Goal: Task Accomplishment & Management: Use online tool/utility

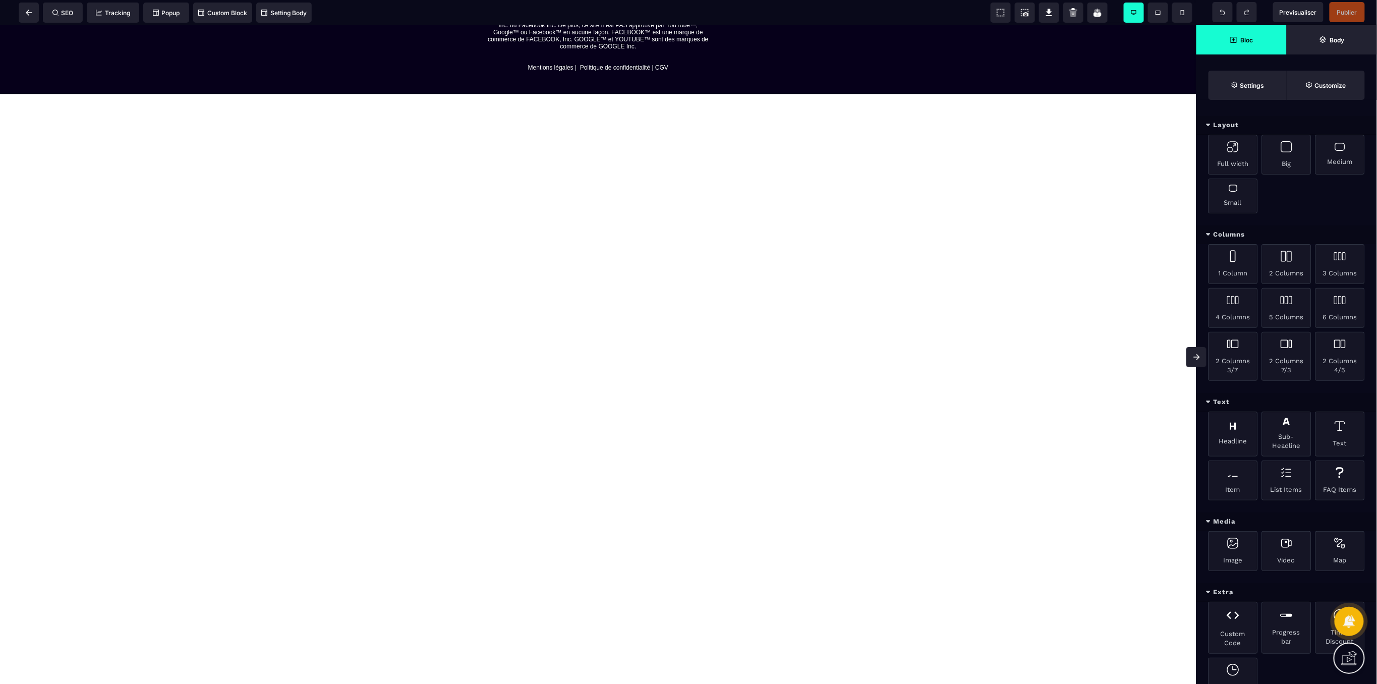
scroll to position [1408, 0]
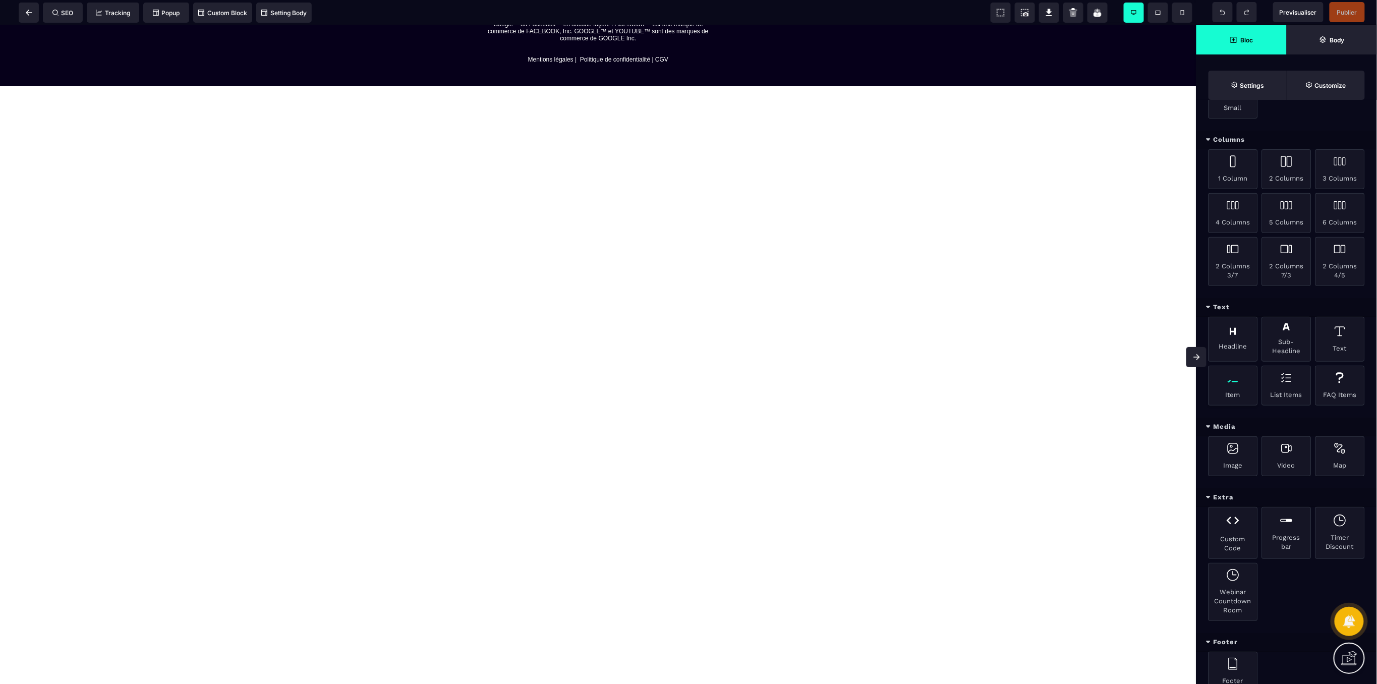
scroll to position [134, 0]
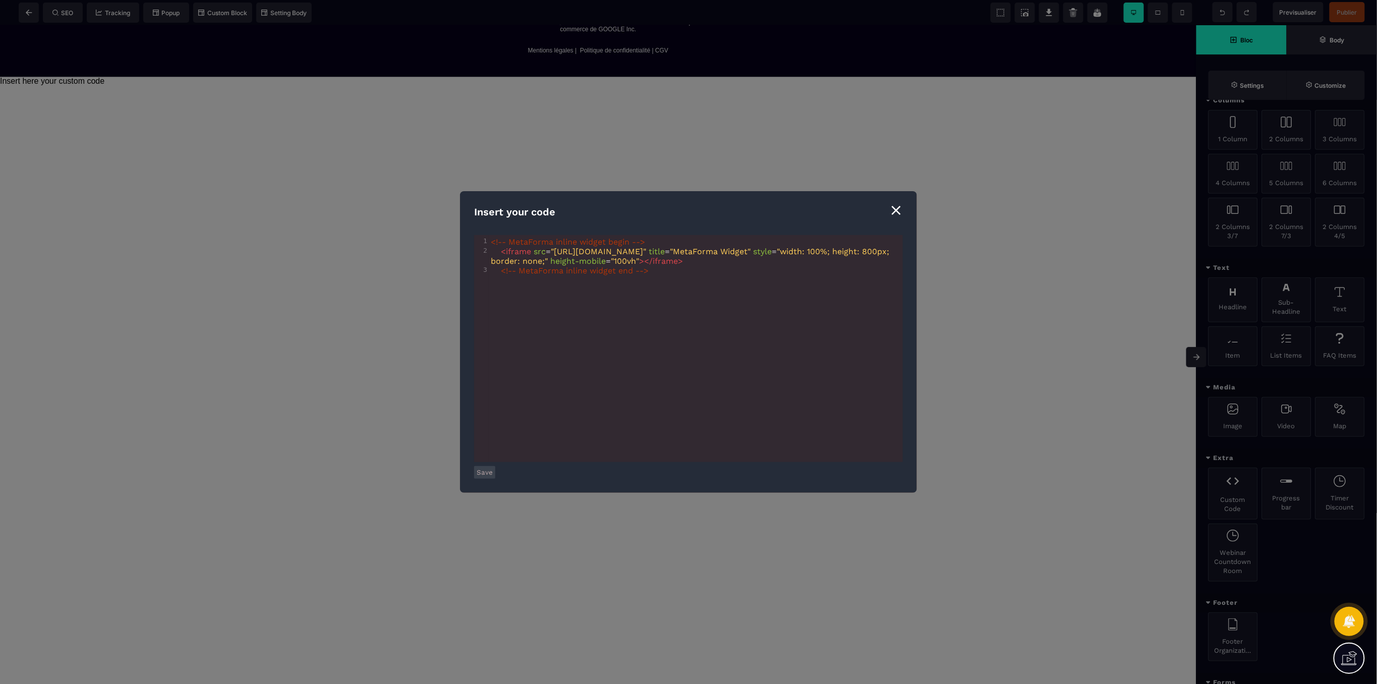
click at [490, 471] on button "Save" at bounding box center [484, 472] width 21 height 13
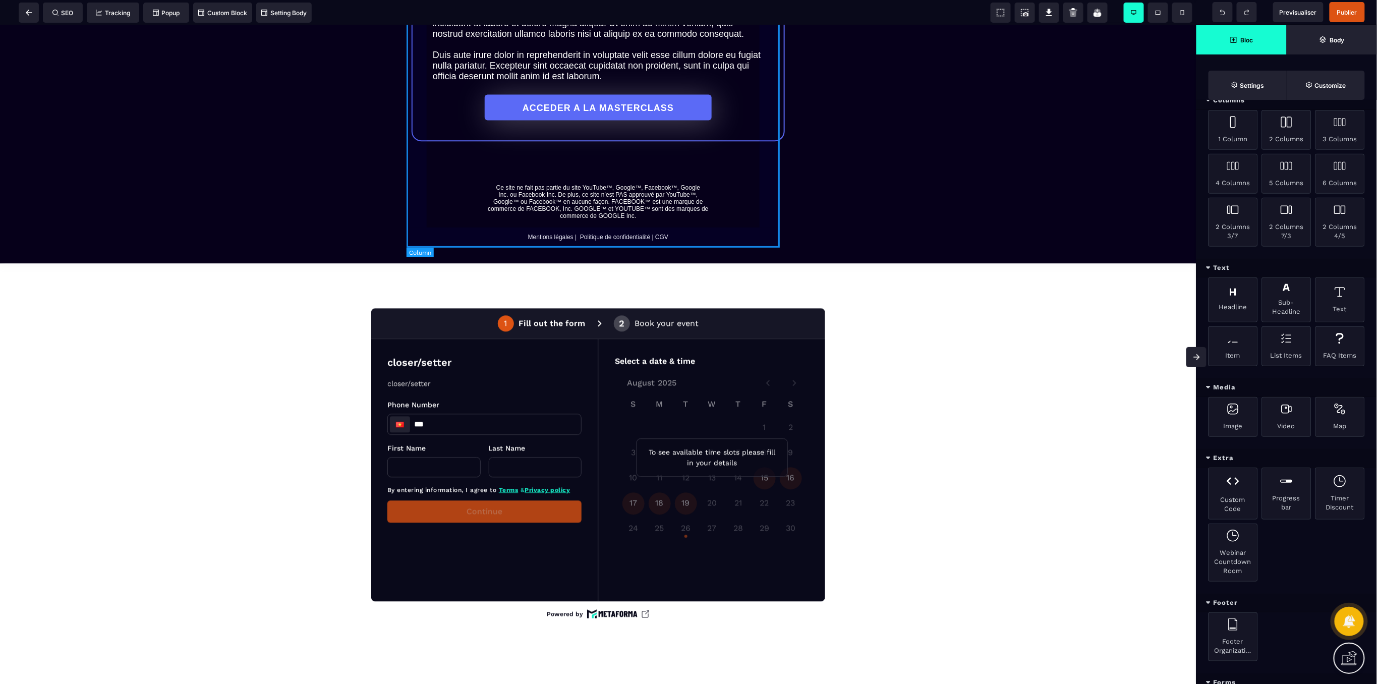
scroll to position [1273, 0]
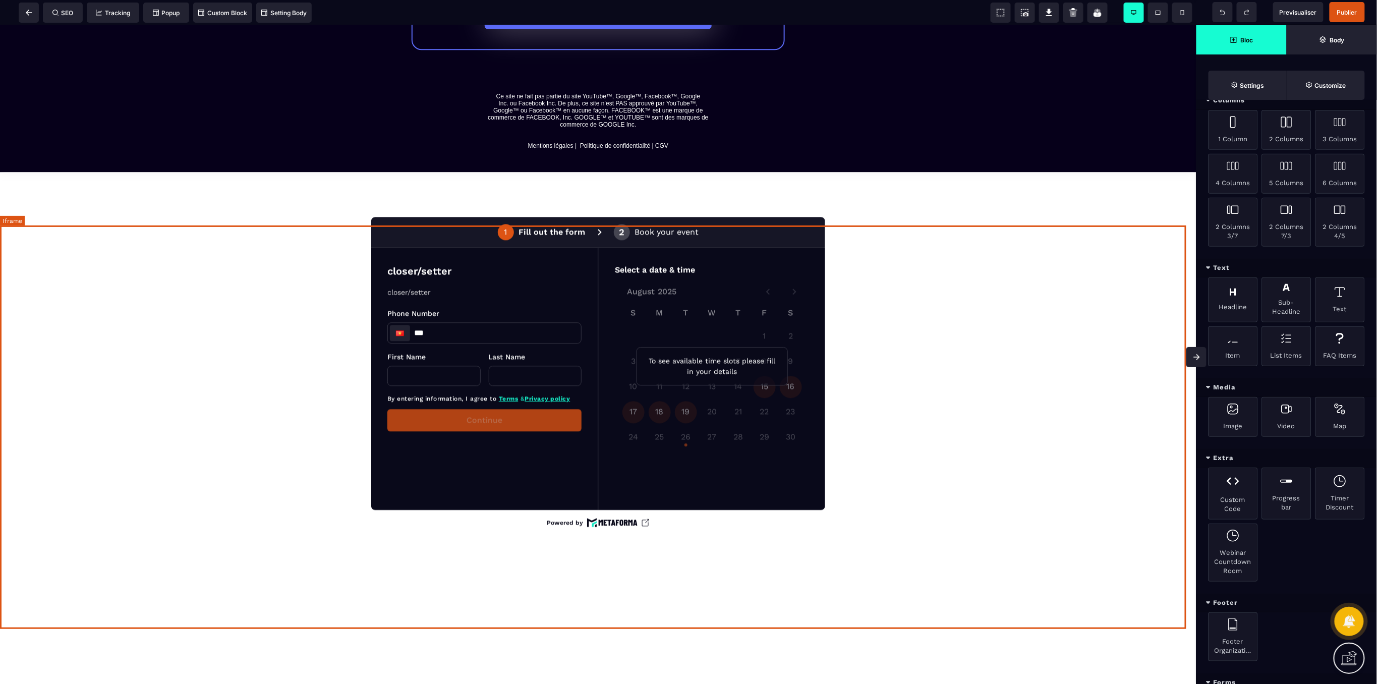
click at [1169, 234] on div at bounding box center [598, 372] width 1196 height 403
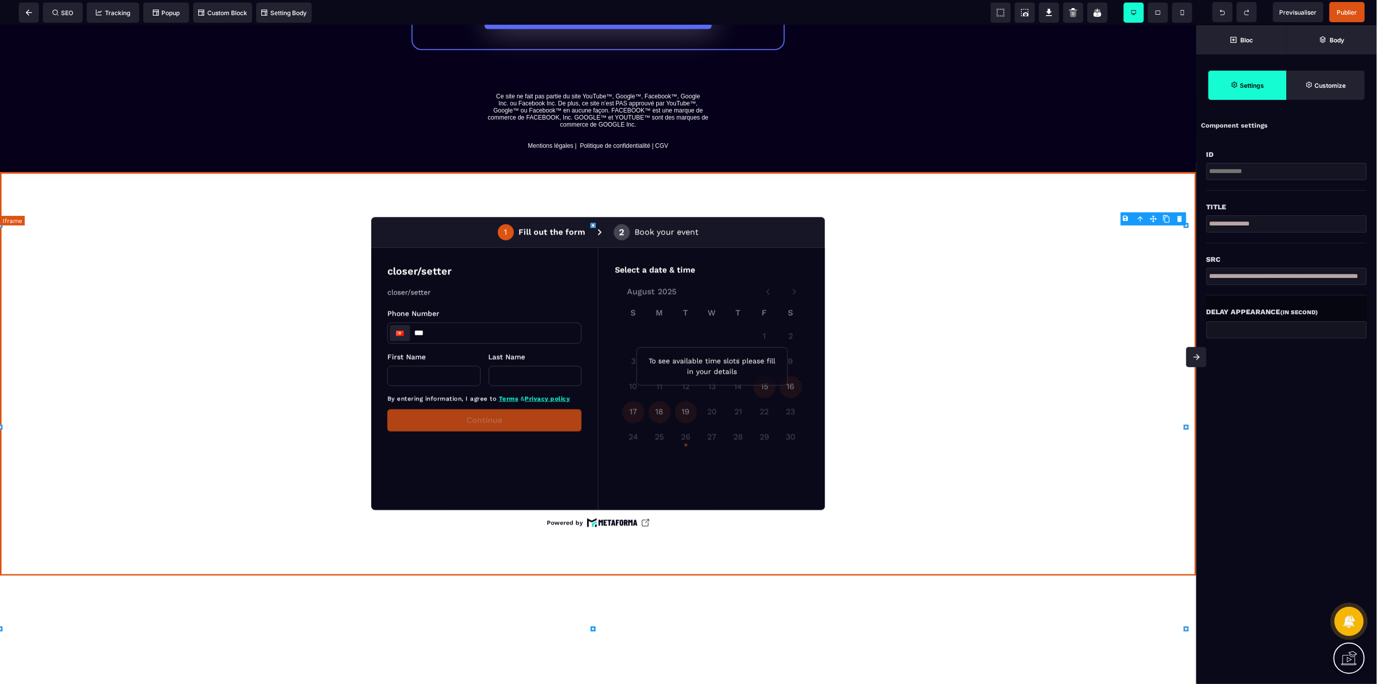
scroll to position [0, 0]
click at [1182, 221] on body "B I U S A ******* Iframe SEO Tracking" at bounding box center [688, 342] width 1377 height 684
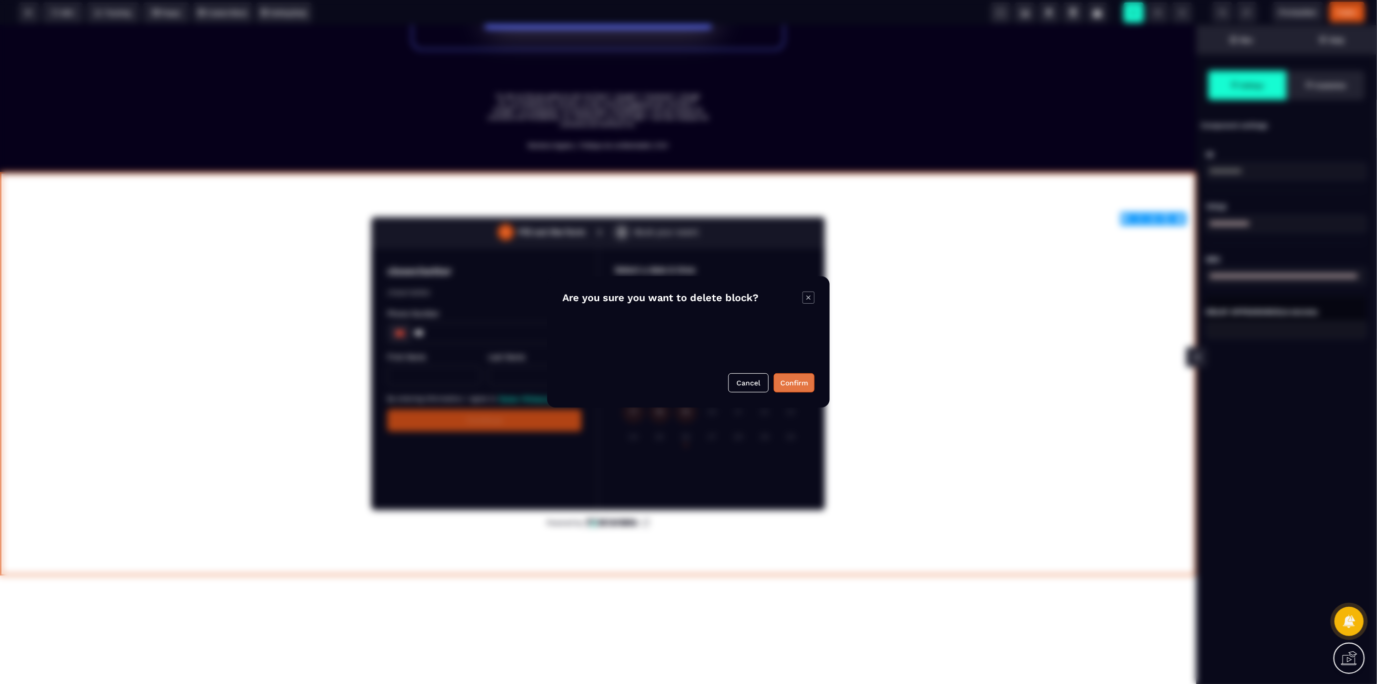
click at [796, 379] on button "Confirm" at bounding box center [794, 382] width 41 height 19
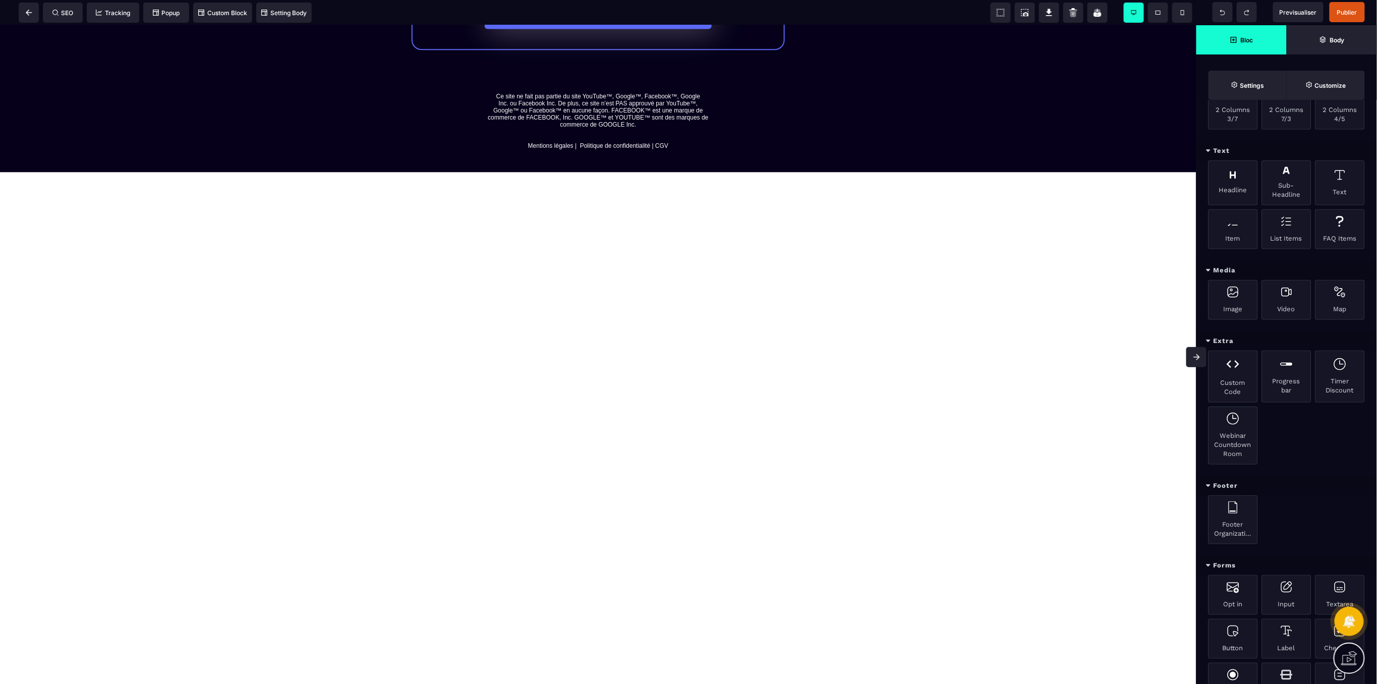
scroll to position [251, 0]
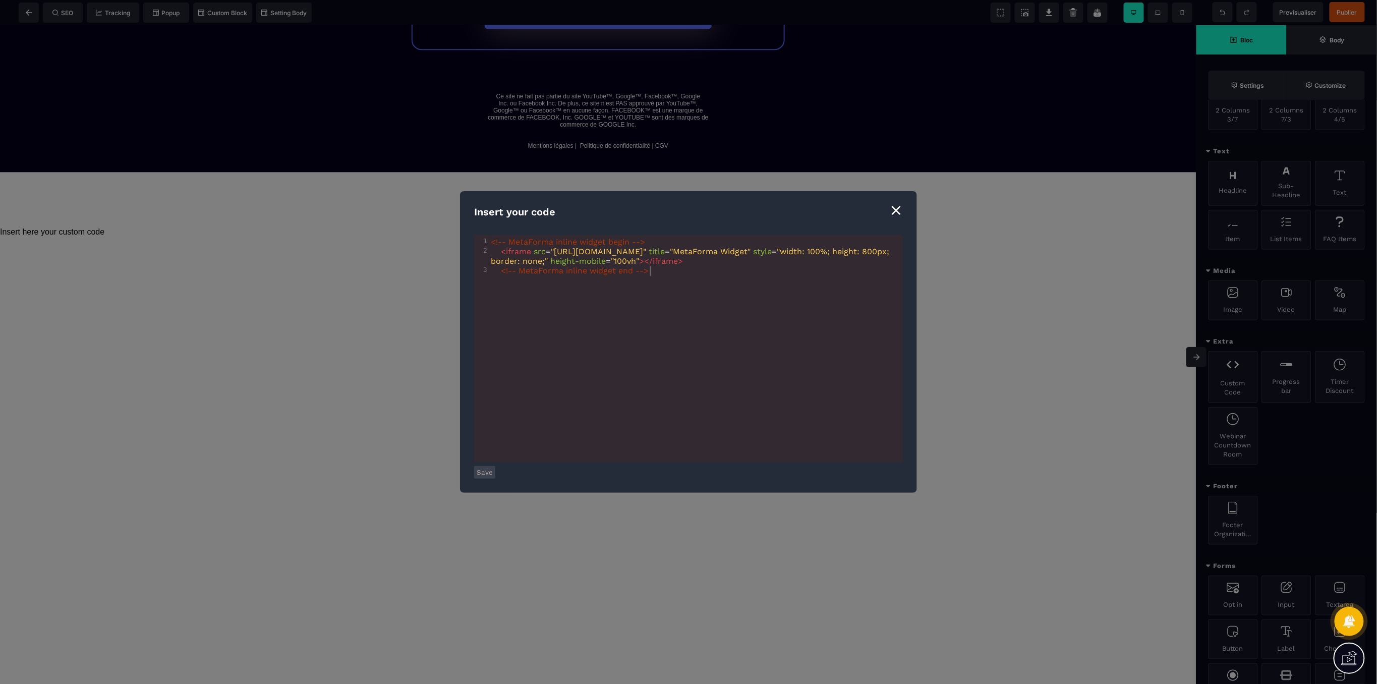
click at [898, 210] on div "⨯" at bounding box center [896, 209] width 14 height 19
click at [483, 472] on button "Save" at bounding box center [484, 472] width 21 height 13
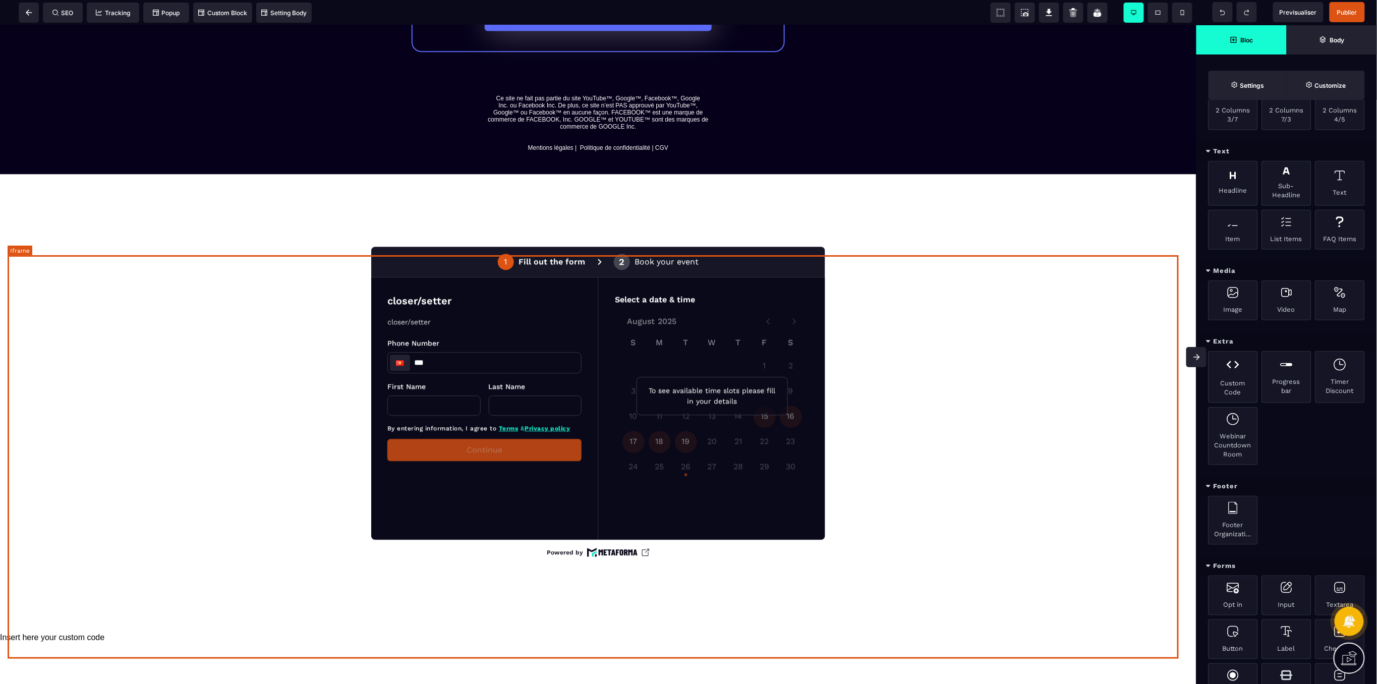
scroll to position [1607, 0]
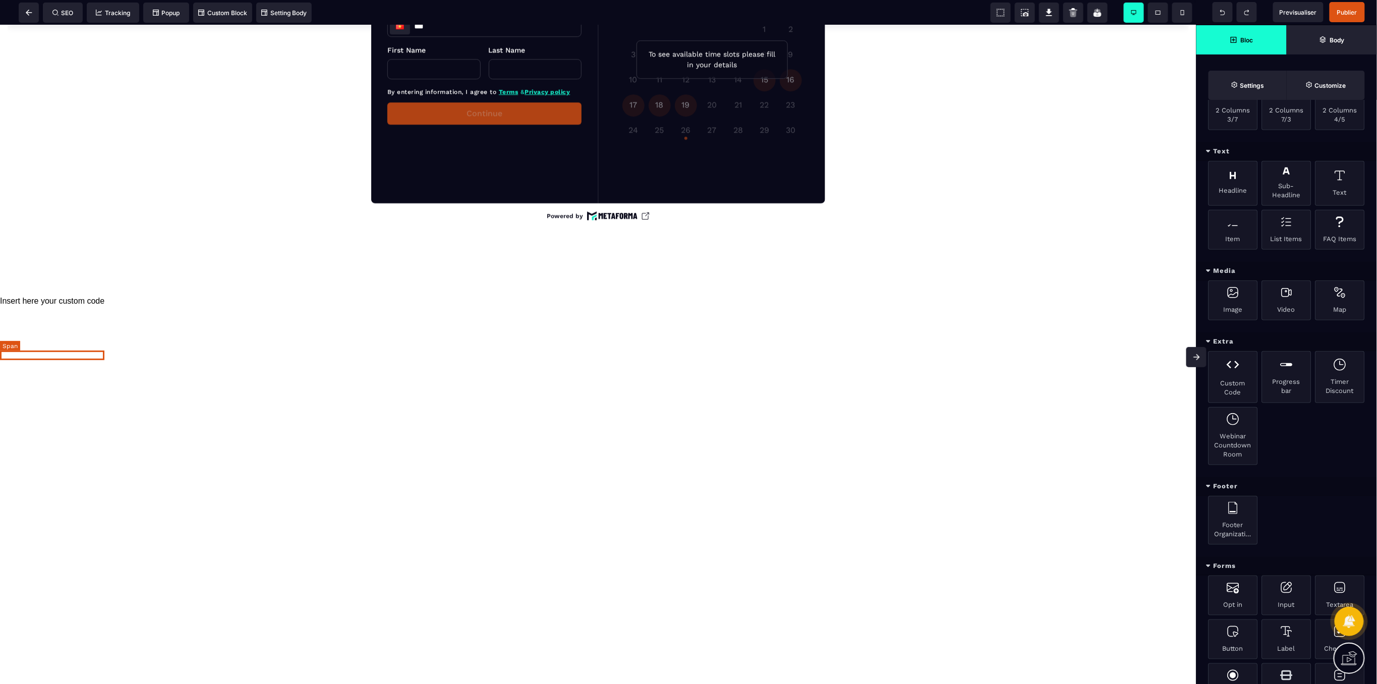
click at [61, 305] on span "Insert here your custom code" at bounding box center [52, 300] width 104 height 9
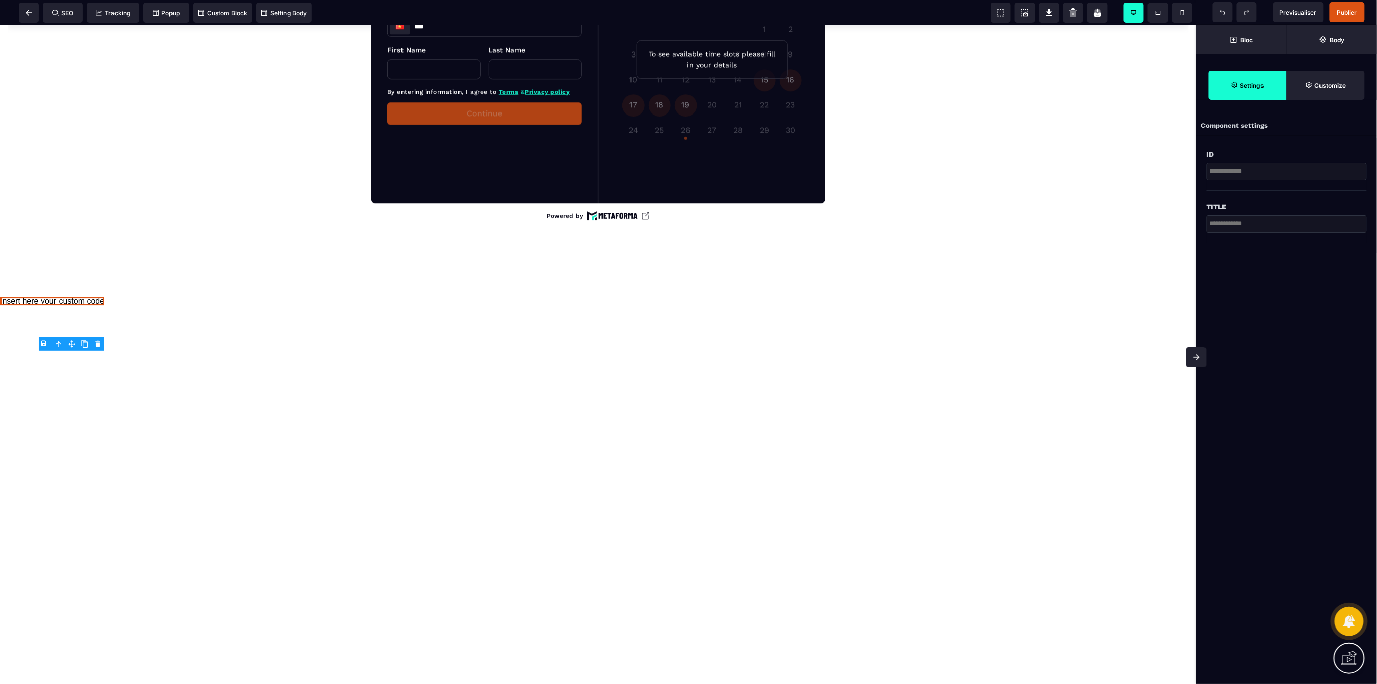
click at [102, 339] on body "B I U S A ******* Span SEO Tracking Popup" at bounding box center [688, 342] width 1377 height 684
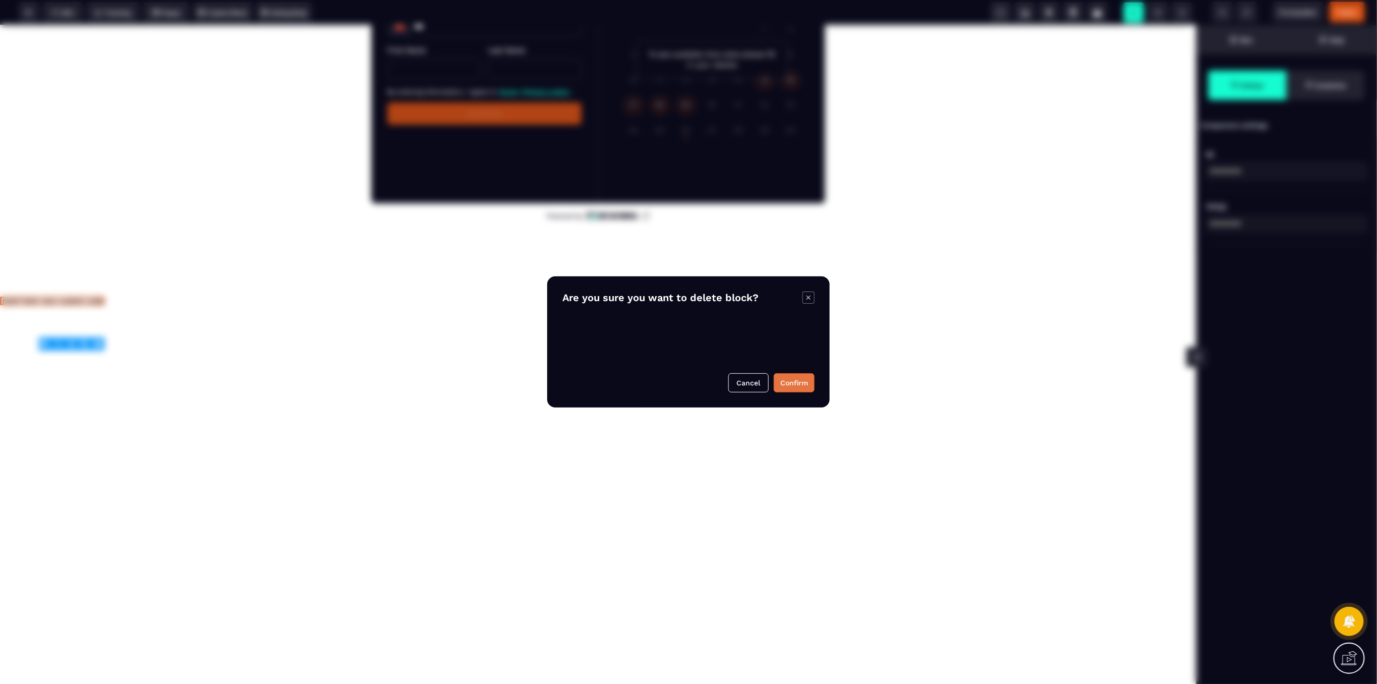
click at [799, 383] on button "Confirm" at bounding box center [794, 382] width 41 height 19
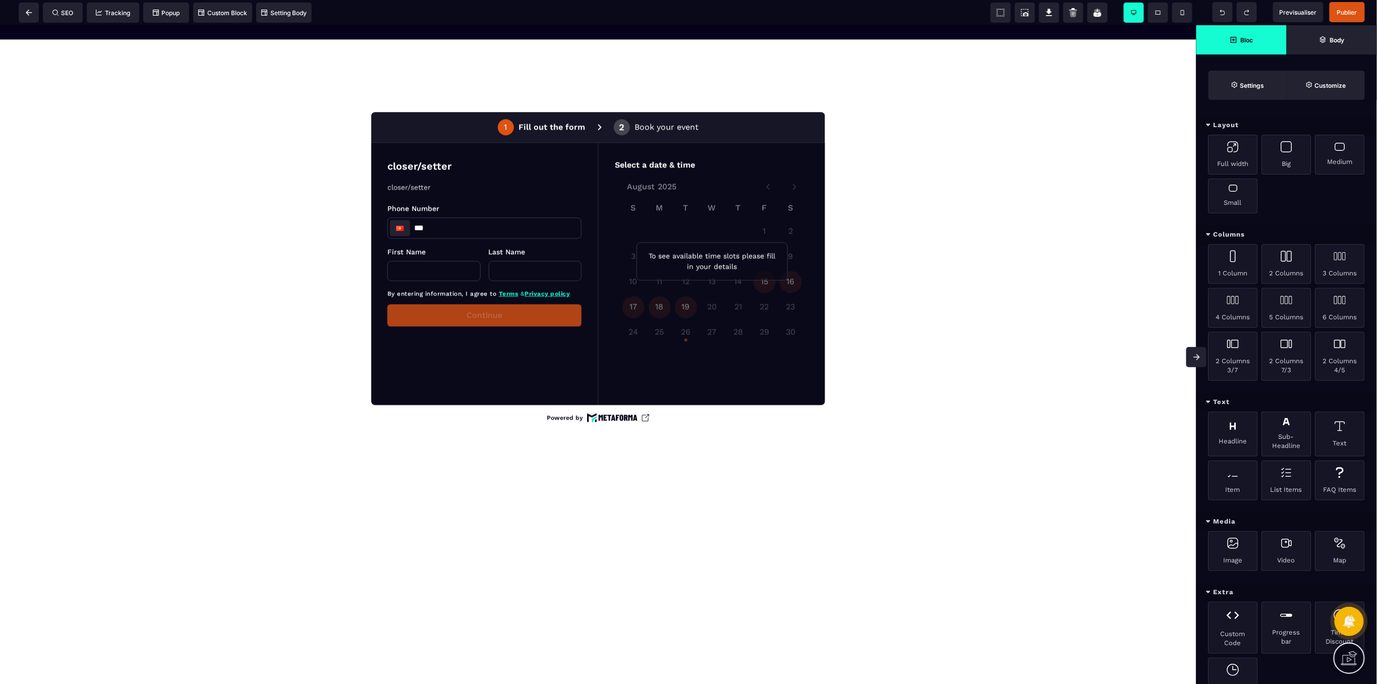
scroll to position [1271, 0]
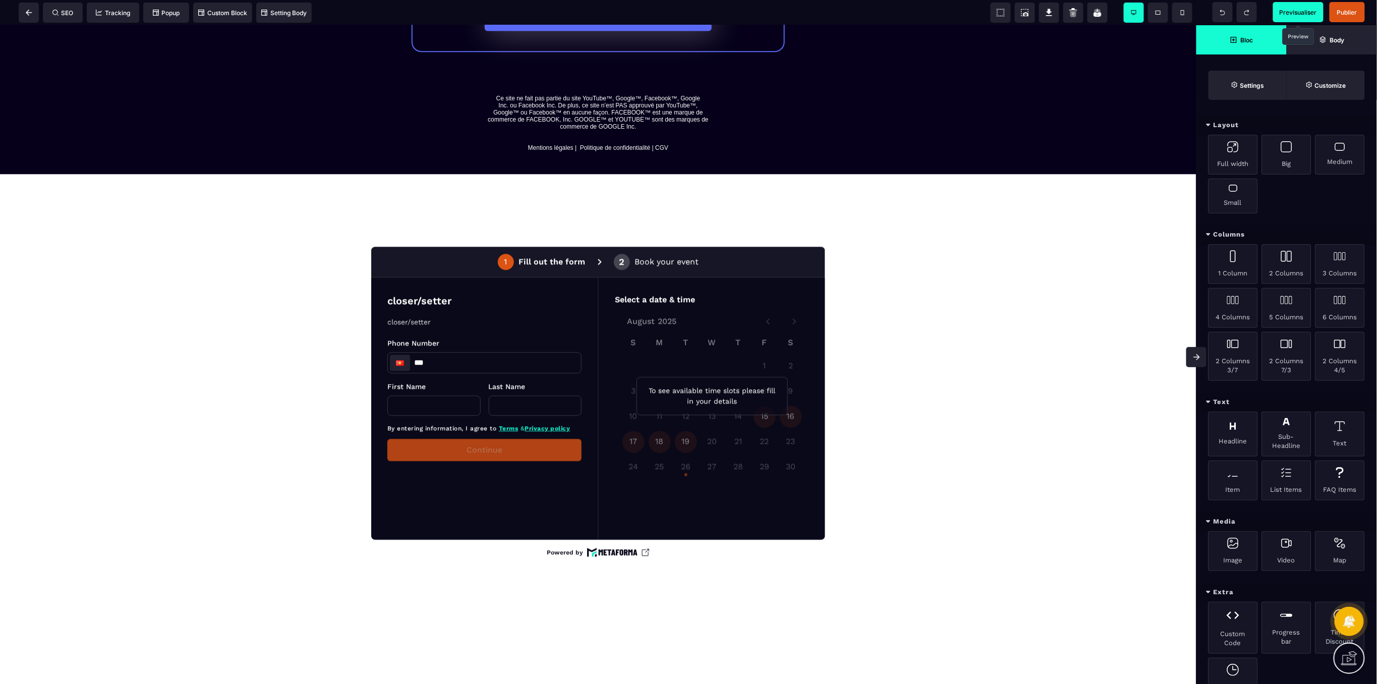
click at [1316, 15] on span "Previsualiser" at bounding box center [1297, 13] width 37 height 8
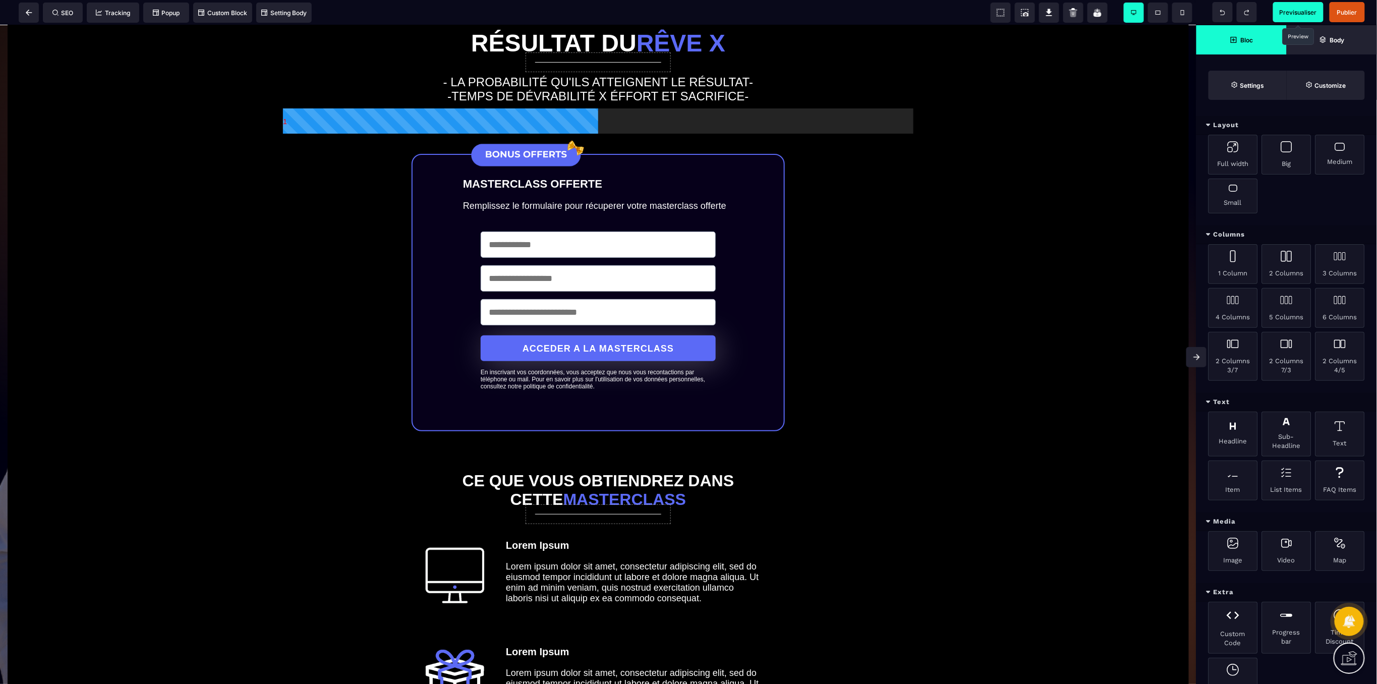
scroll to position [0, 0]
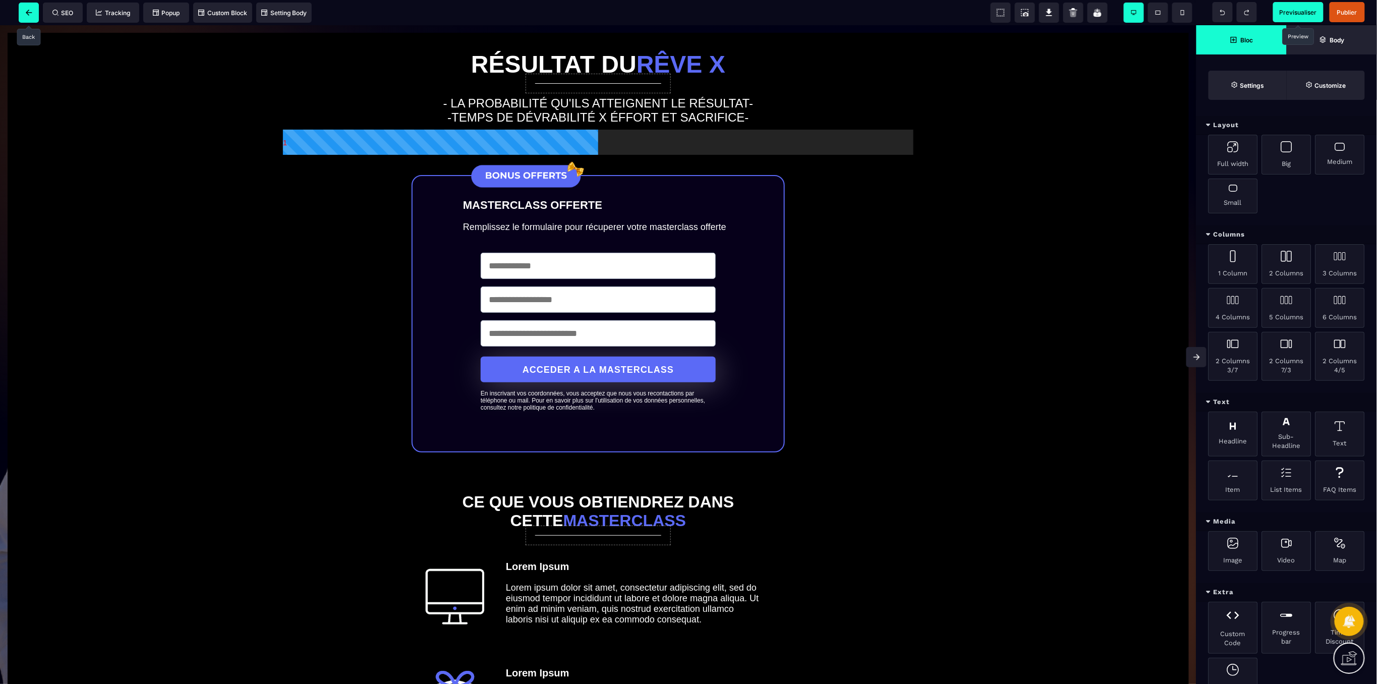
click at [30, 17] on span at bounding box center [29, 13] width 20 height 20
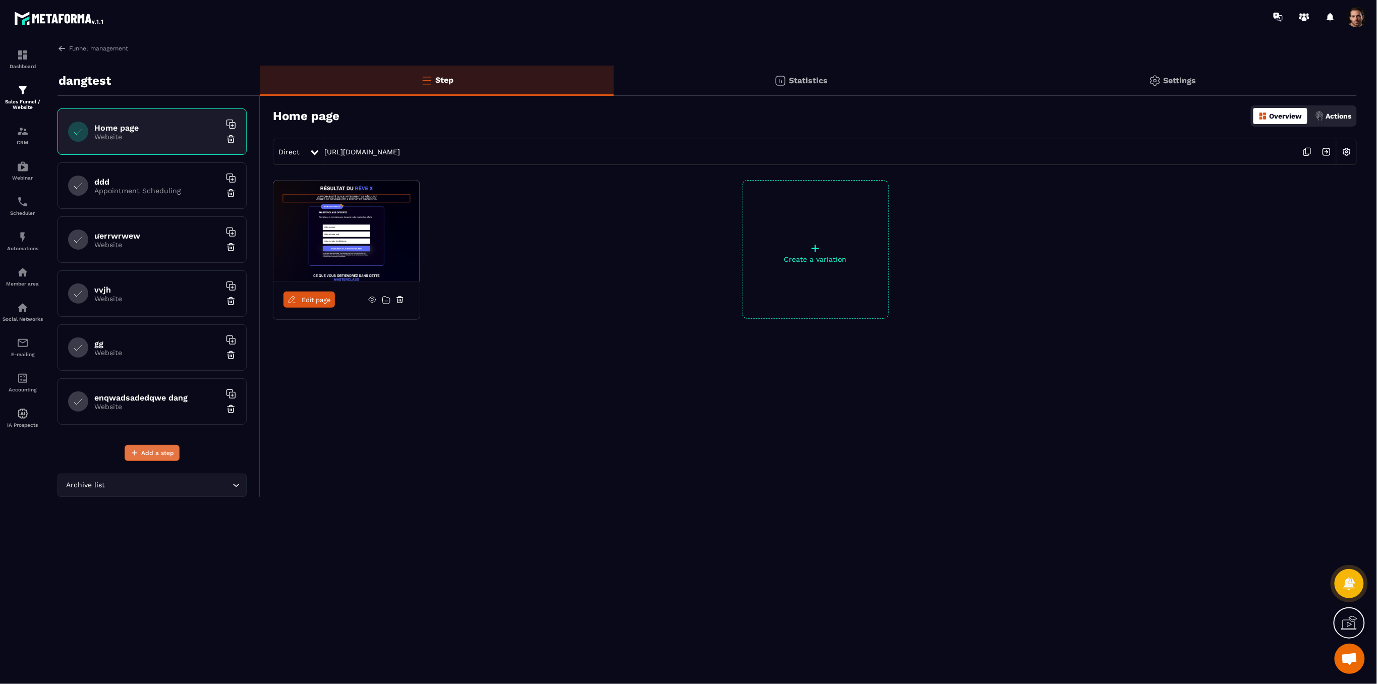
click at [149, 451] on span "Add a step" at bounding box center [157, 453] width 33 height 10
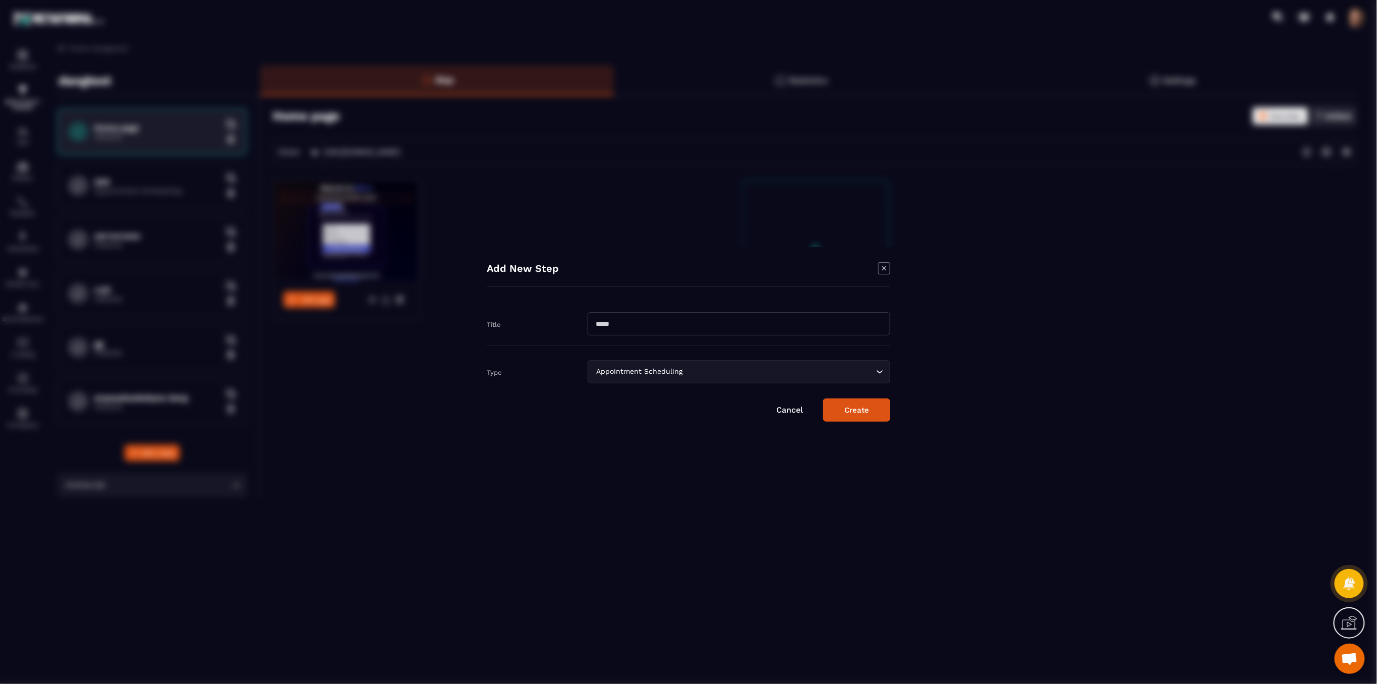
click at [673, 333] on input "Modal window" at bounding box center [739, 323] width 303 height 23
type input "*****"
click at [639, 373] on div "Appointment Scheduling" at bounding box center [733, 371] width 281 height 11
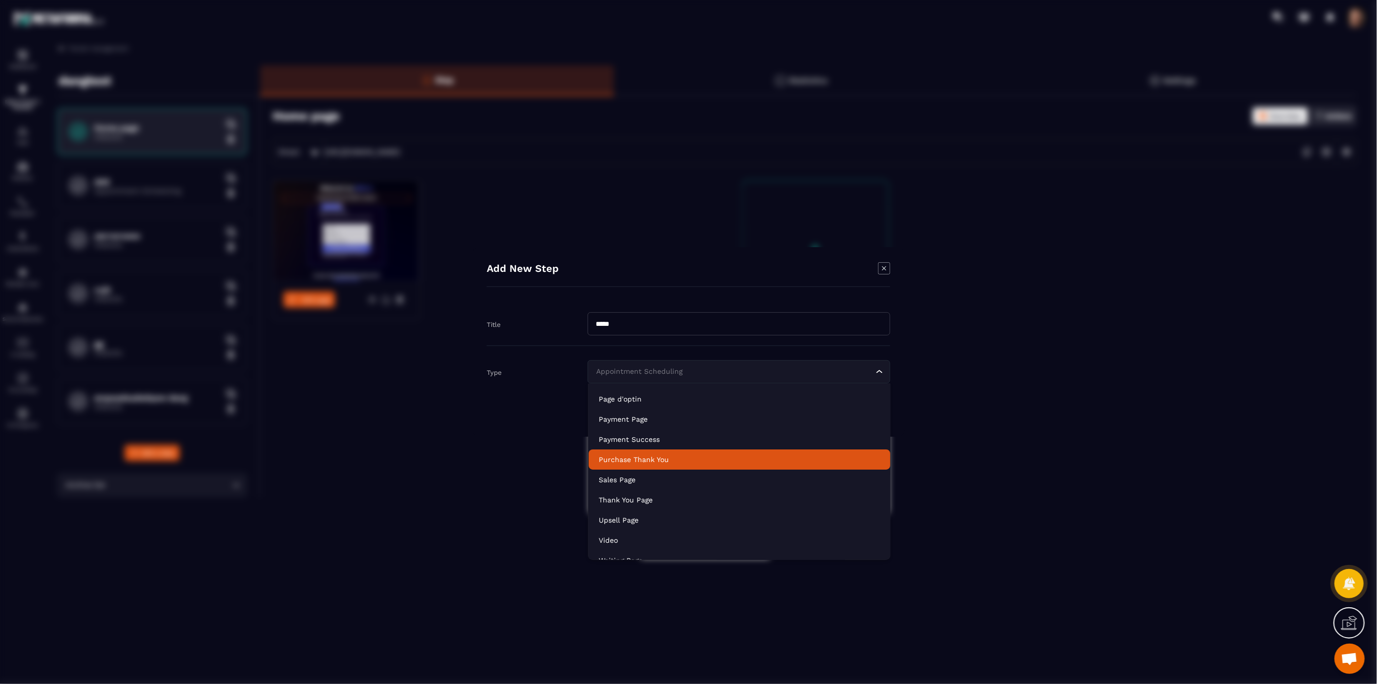
scroll to position [71, 0]
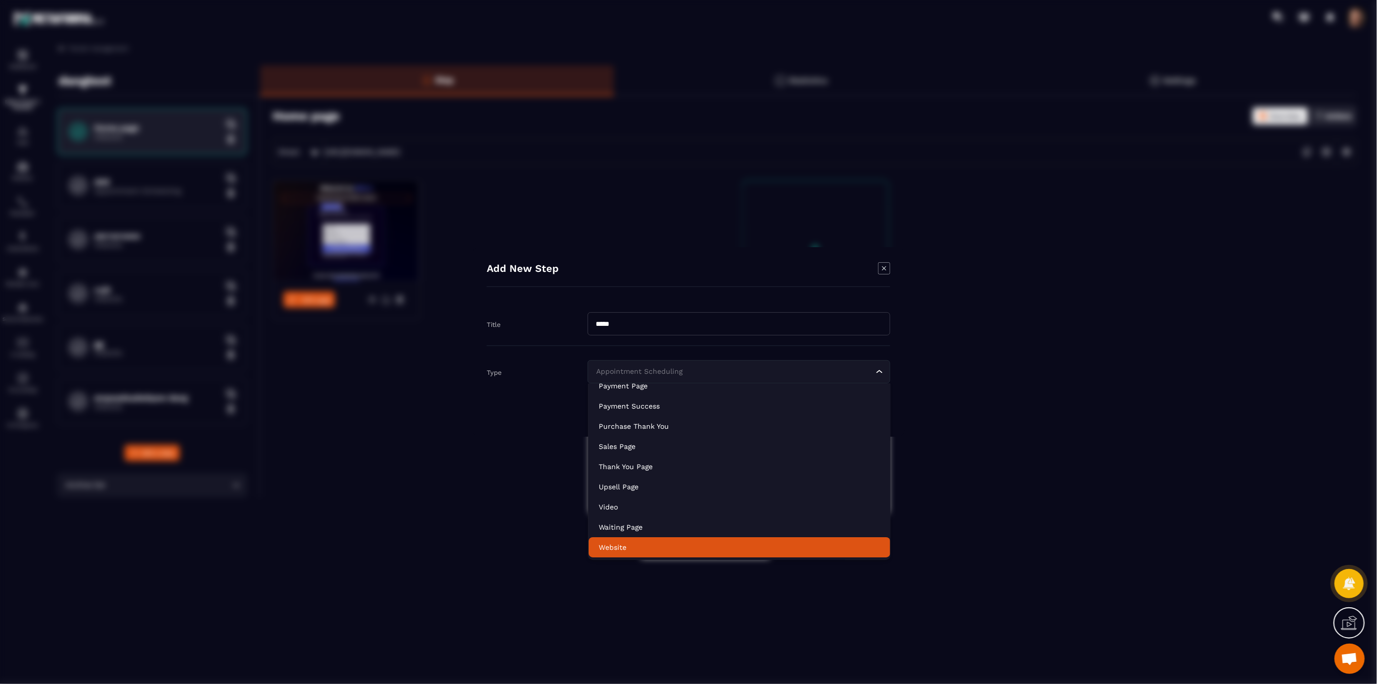
click at [628, 548] on p "Website" at bounding box center [739, 548] width 281 height 10
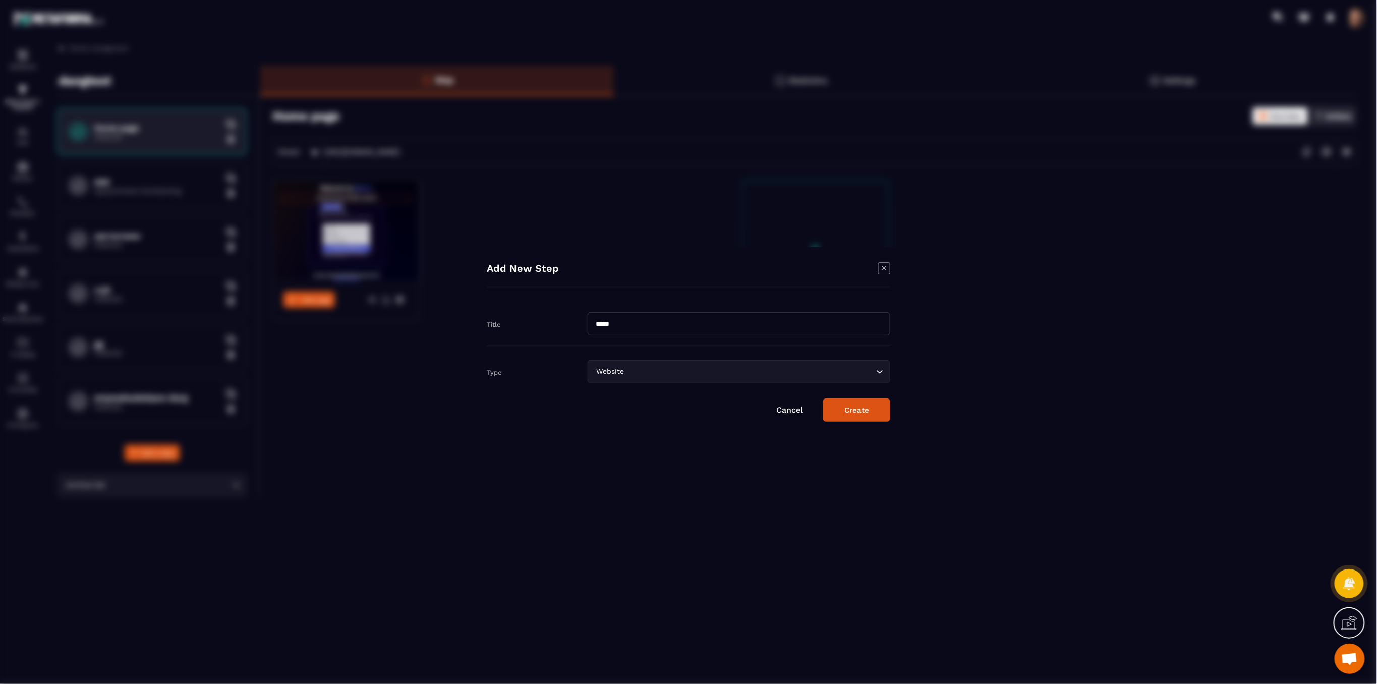
click at [864, 415] on button "Create" at bounding box center [856, 409] width 67 height 23
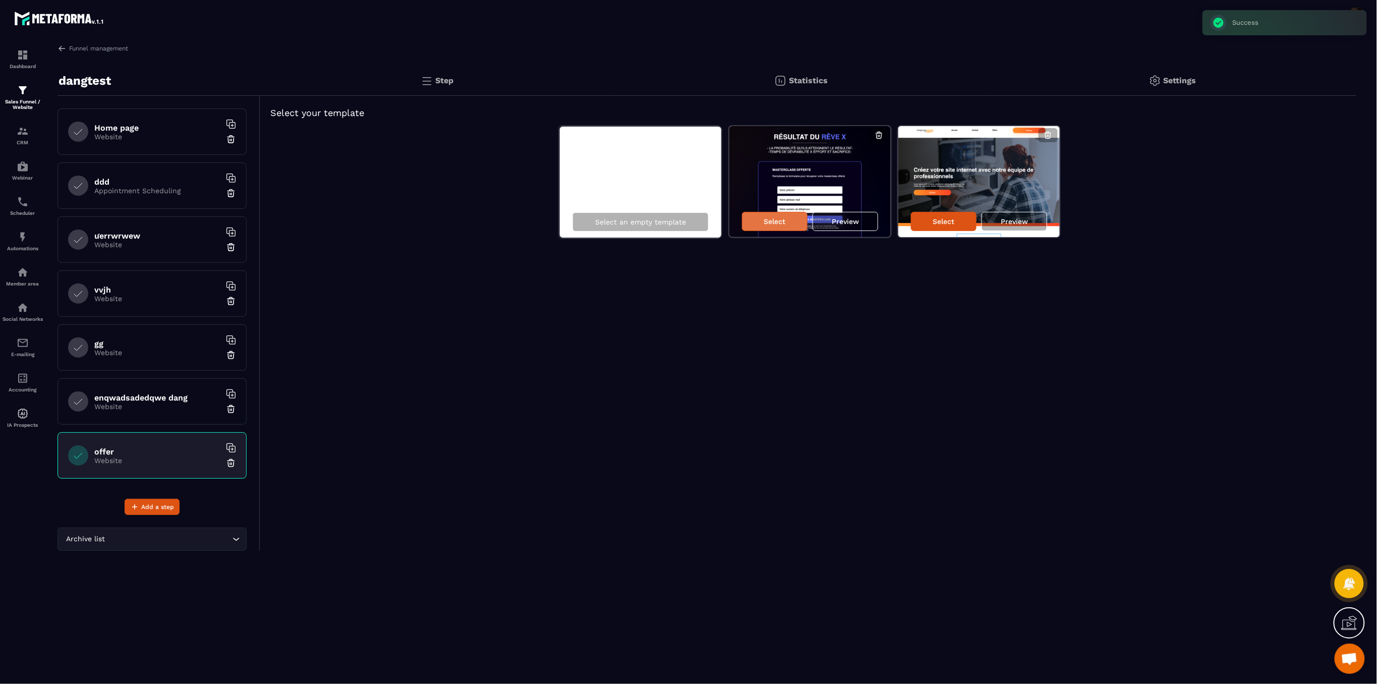
click at [784, 223] on p "Select" at bounding box center [775, 221] width 22 height 8
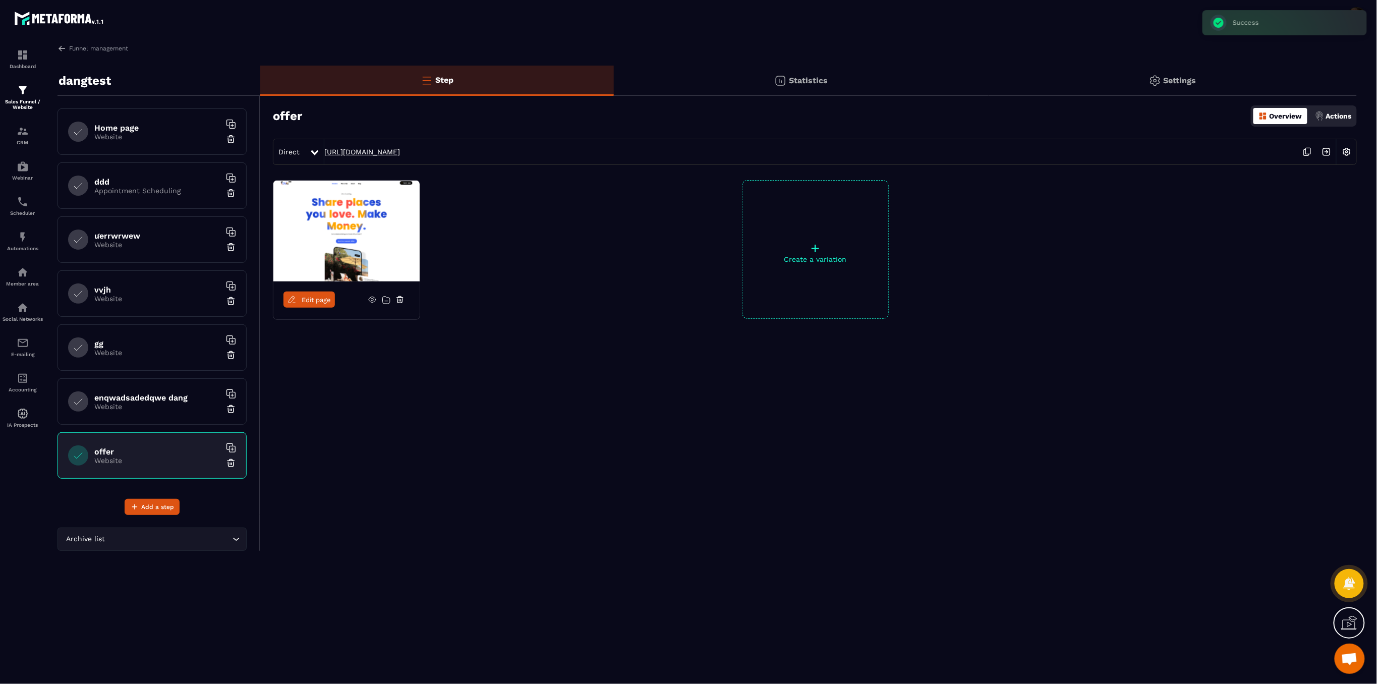
click at [400, 150] on link "[URL][DOMAIN_NAME]" at bounding box center [362, 152] width 76 height 8
